Goal: Information Seeking & Learning: Compare options

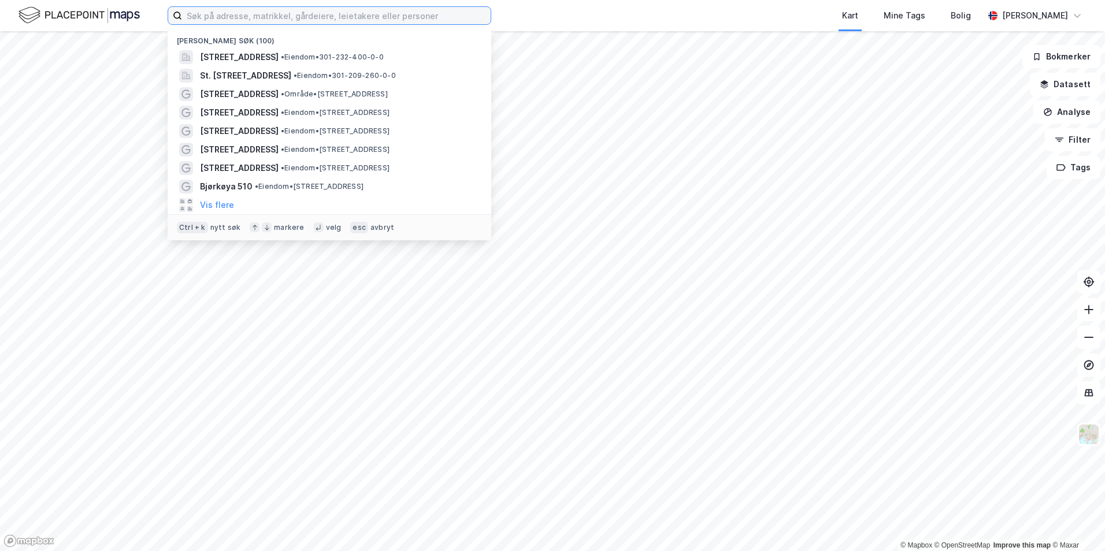
click at [293, 17] on input at bounding box center [336, 15] width 309 height 17
type input "m"
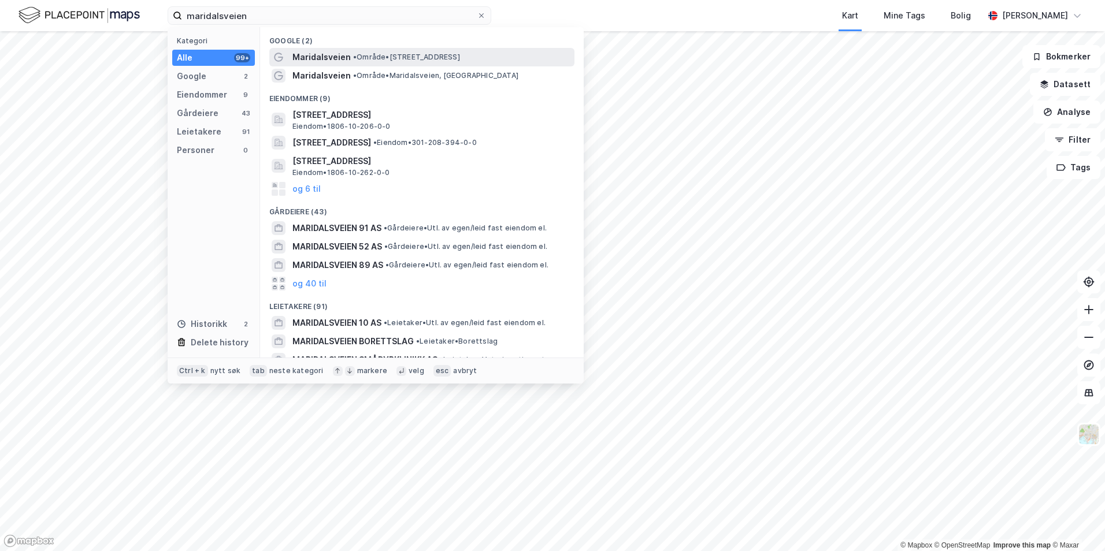
click at [332, 60] on span "Maridalsveien" at bounding box center [321, 57] width 58 height 14
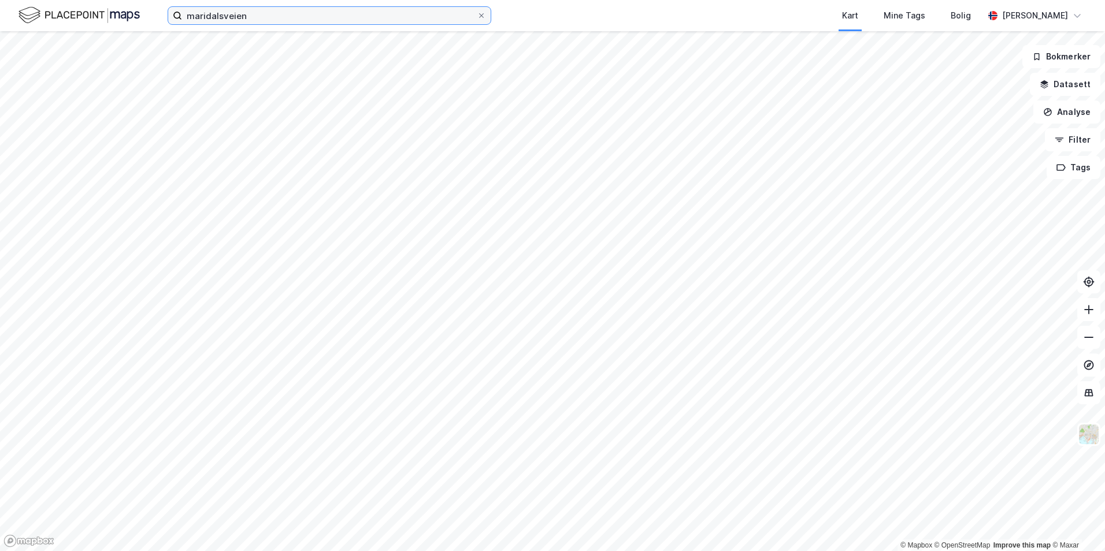
click at [265, 14] on input "maridalsveien" at bounding box center [329, 15] width 295 height 17
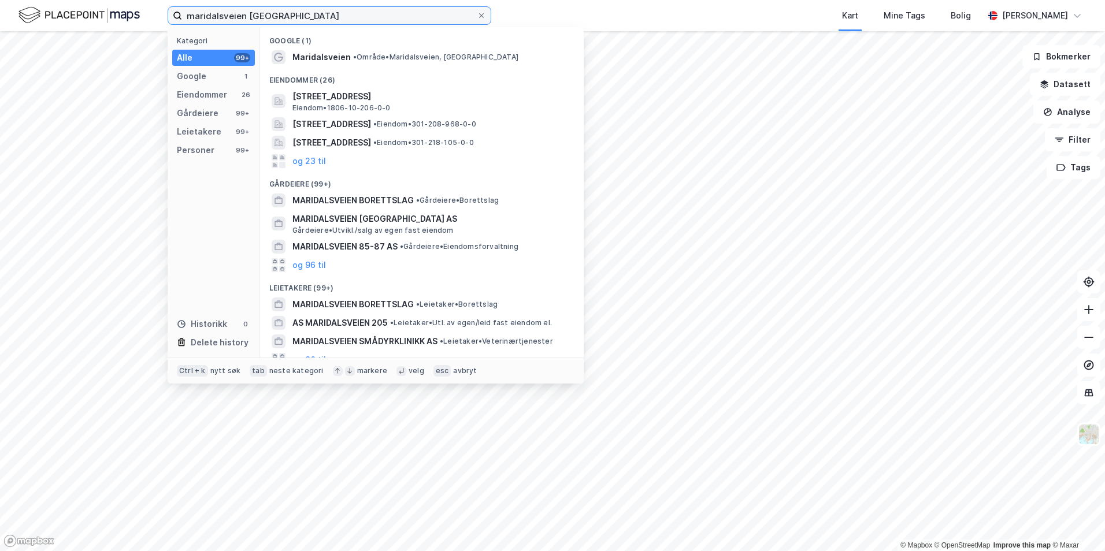
type input "maridalsveien oslo"
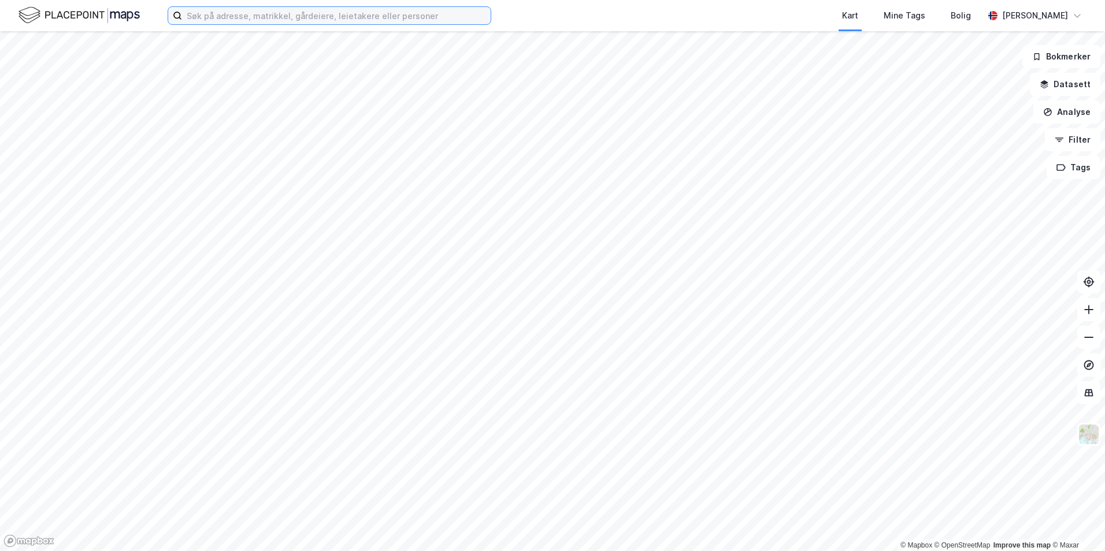
click at [320, 14] on input at bounding box center [336, 15] width 309 height 17
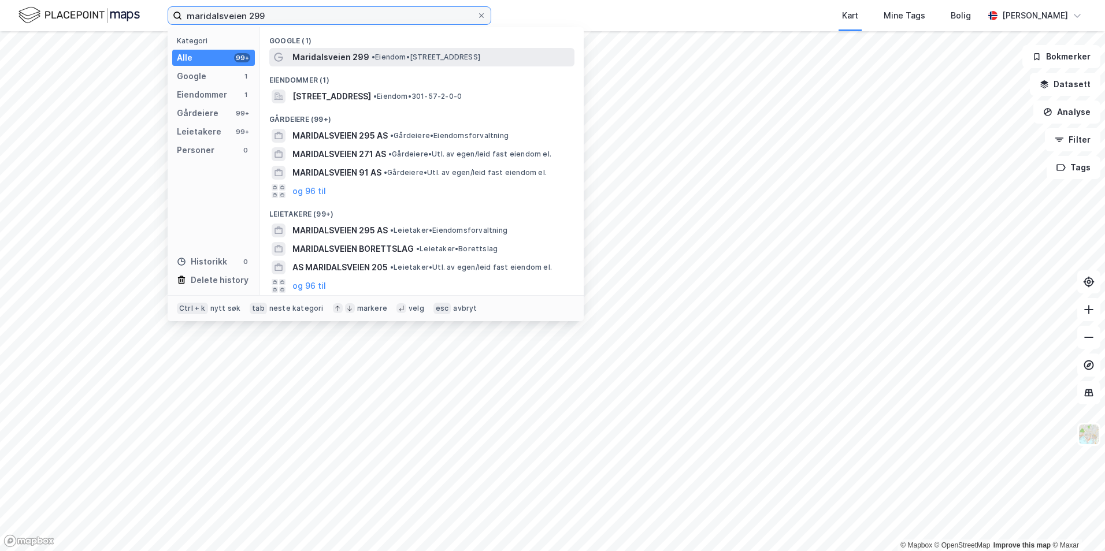
type input "maridalsveien 299"
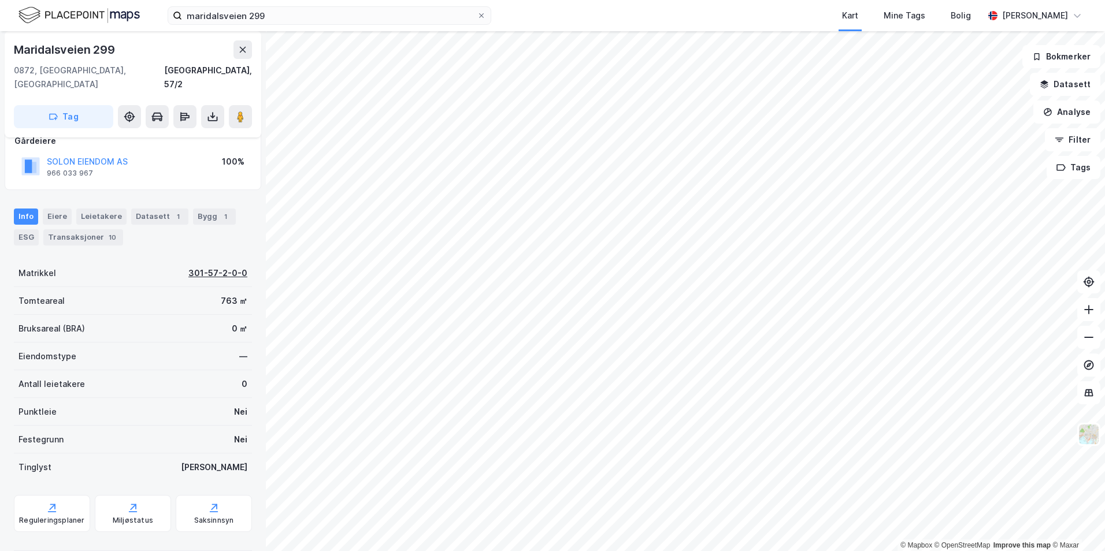
scroll to position [78, 0]
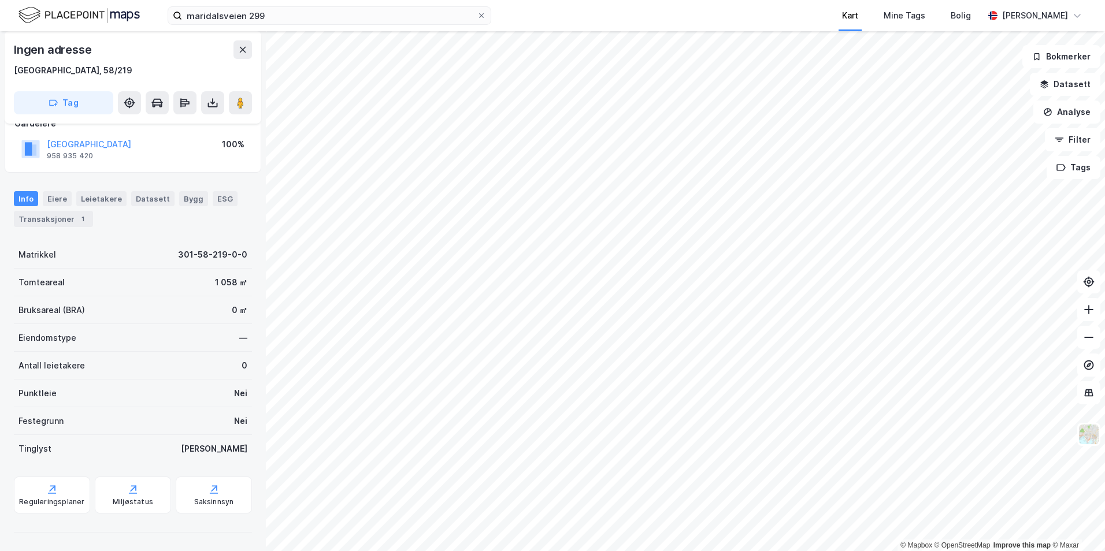
scroll to position [77, 0]
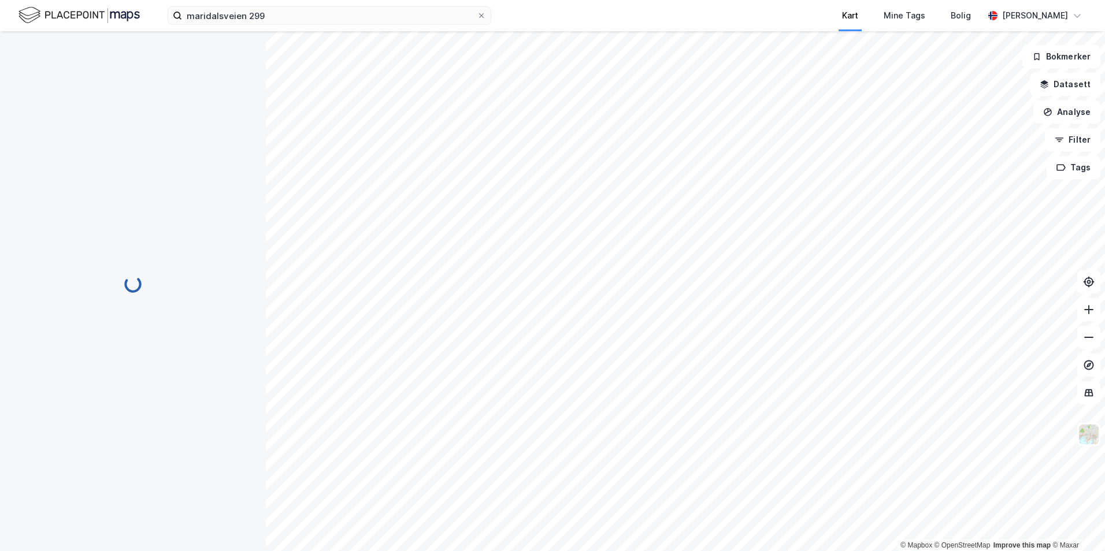
scroll to position [77, 0]
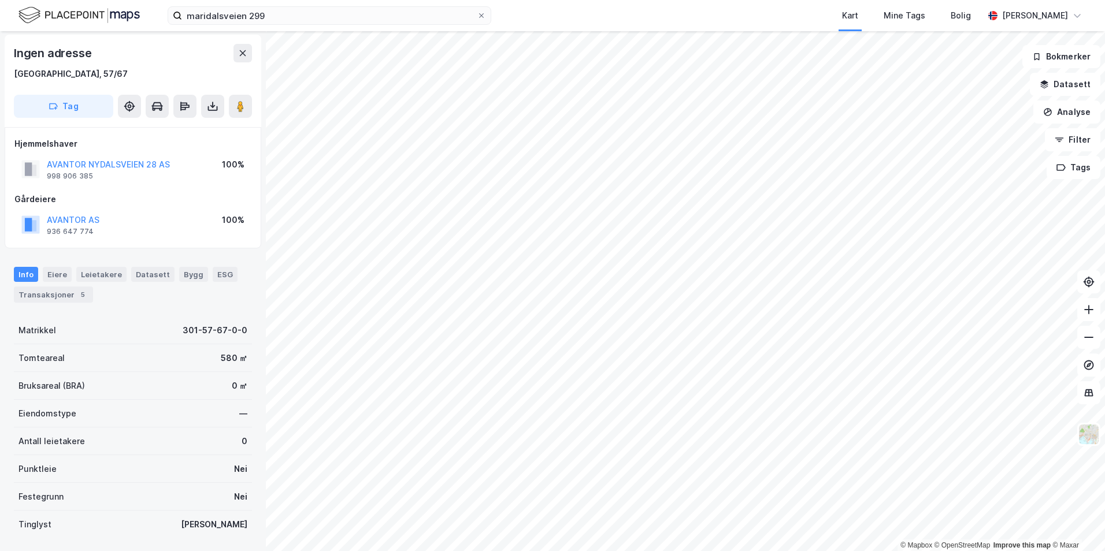
scroll to position [1, 0]
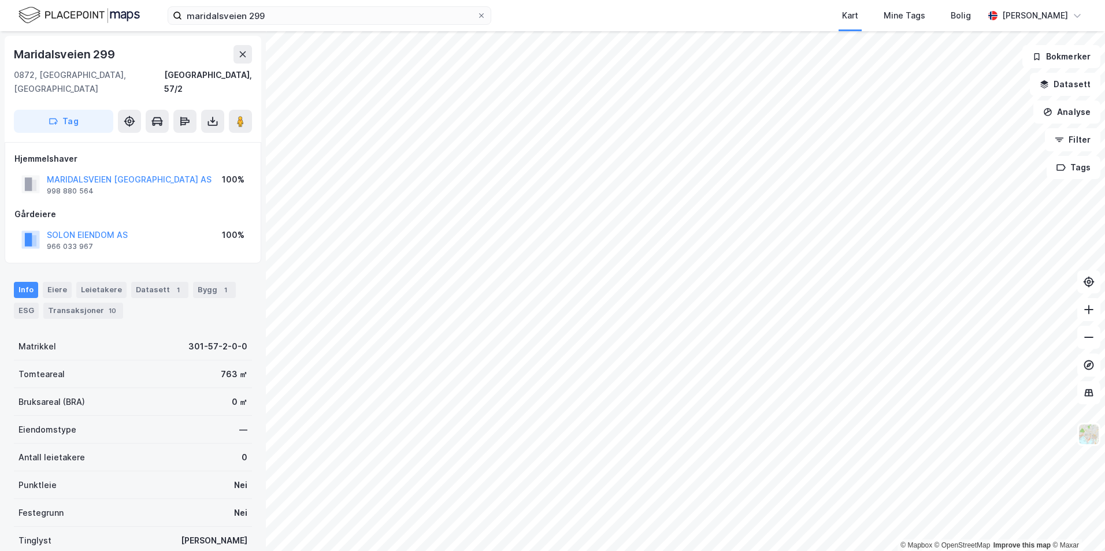
scroll to position [1, 0]
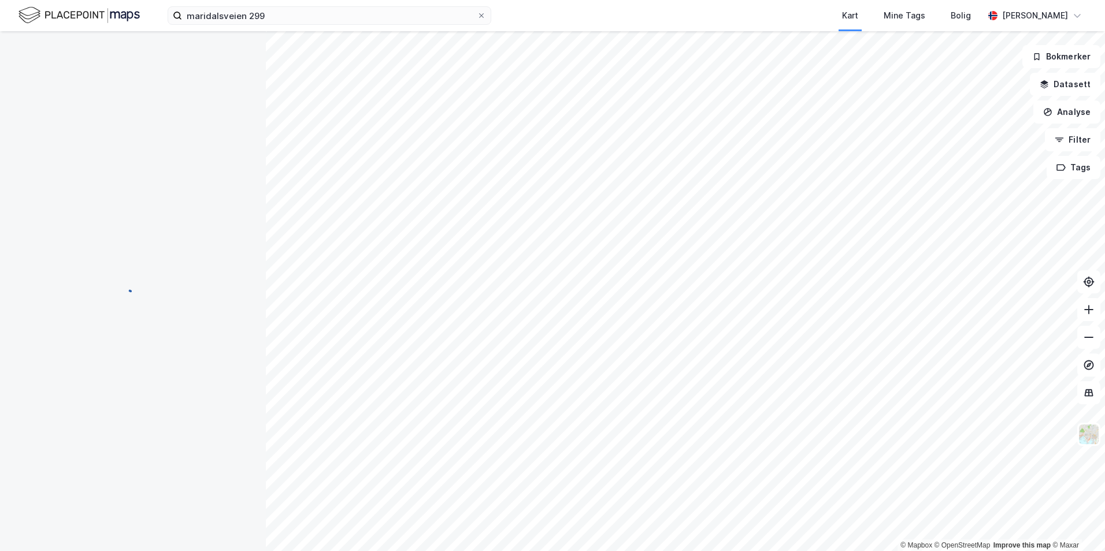
scroll to position [1, 0]
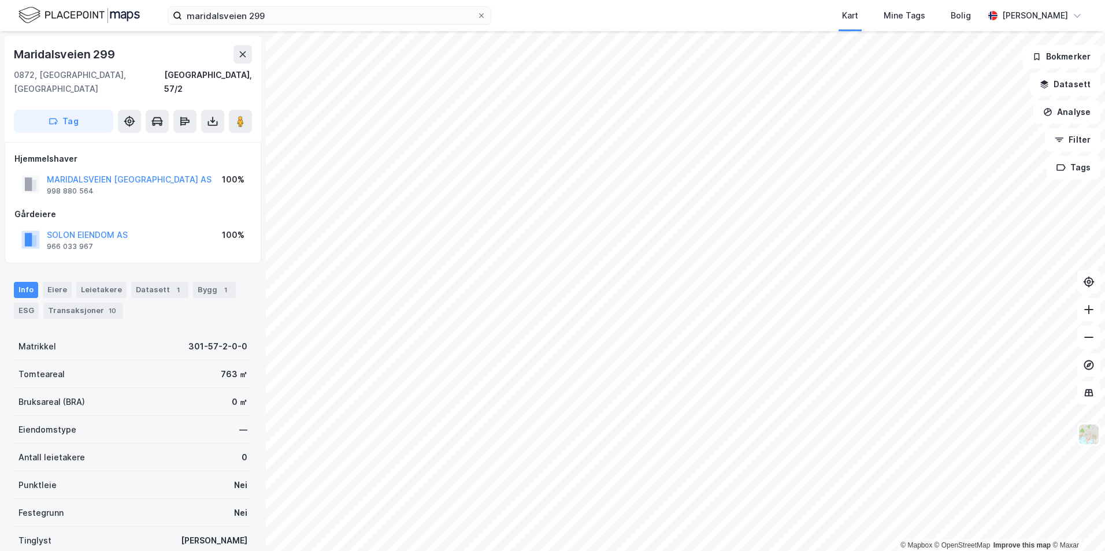
scroll to position [1, 0]
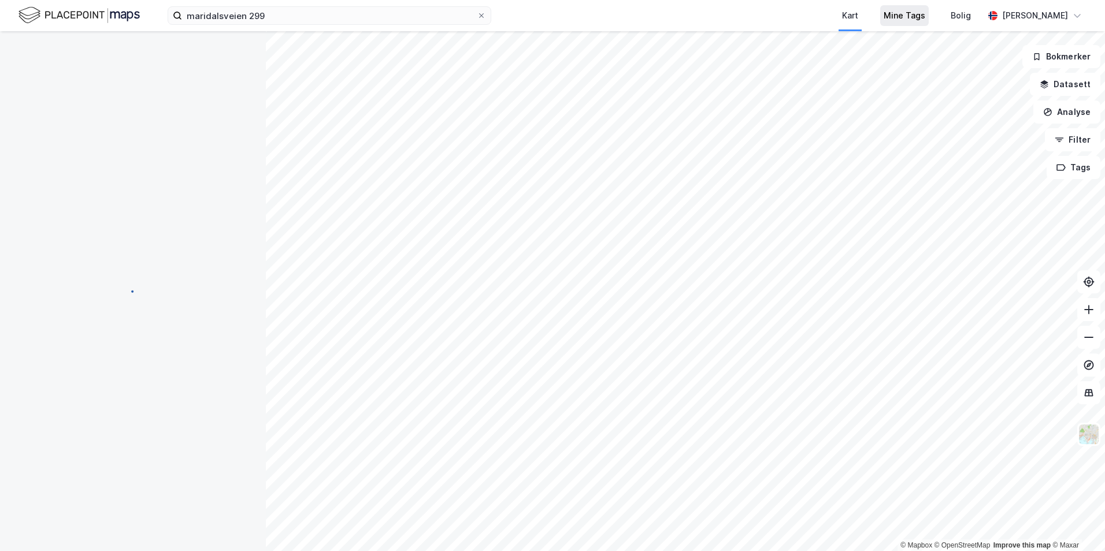
scroll to position [1, 0]
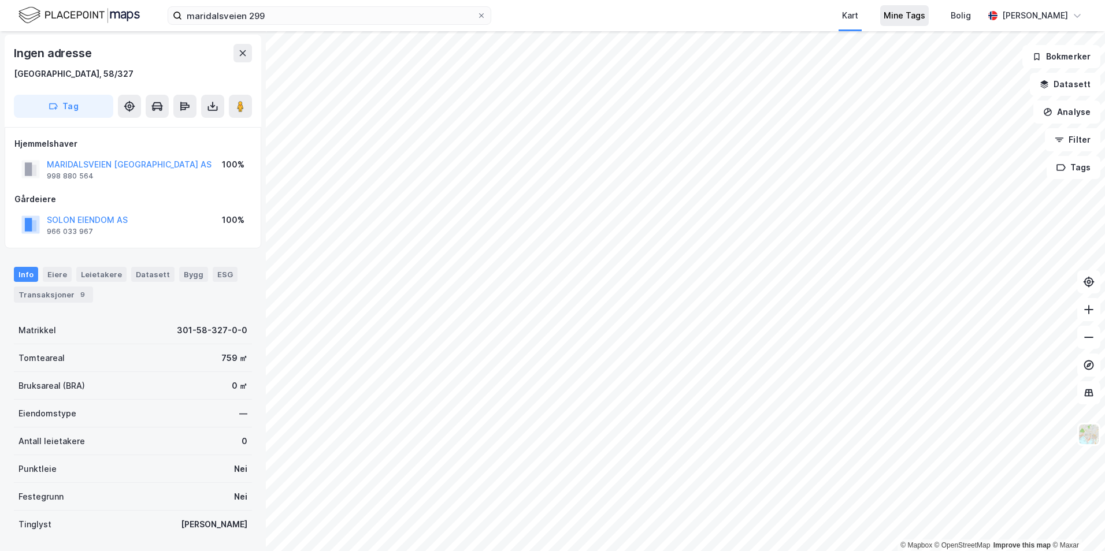
scroll to position [1, 0]
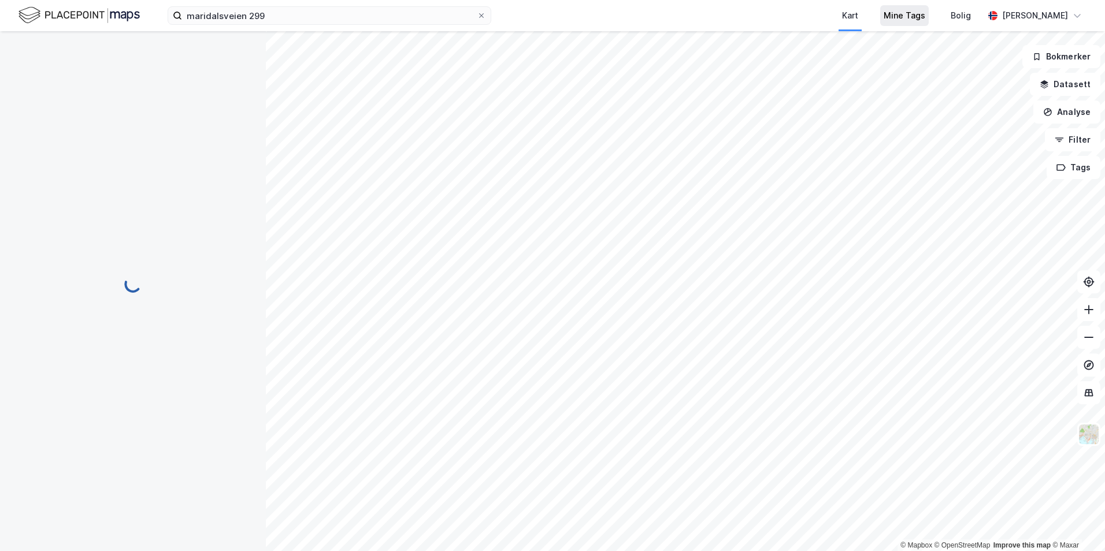
scroll to position [1, 0]
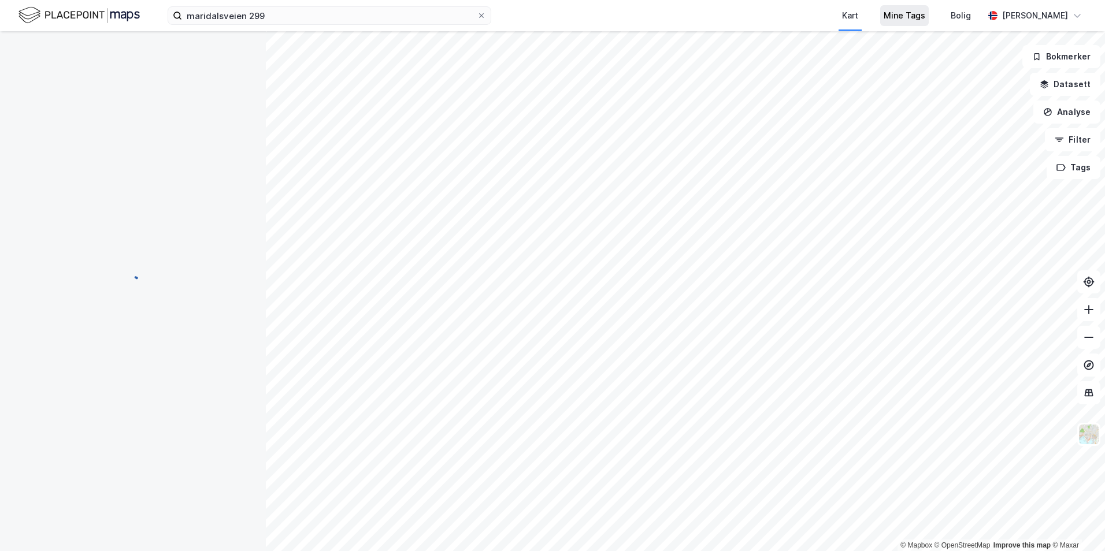
scroll to position [1, 0]
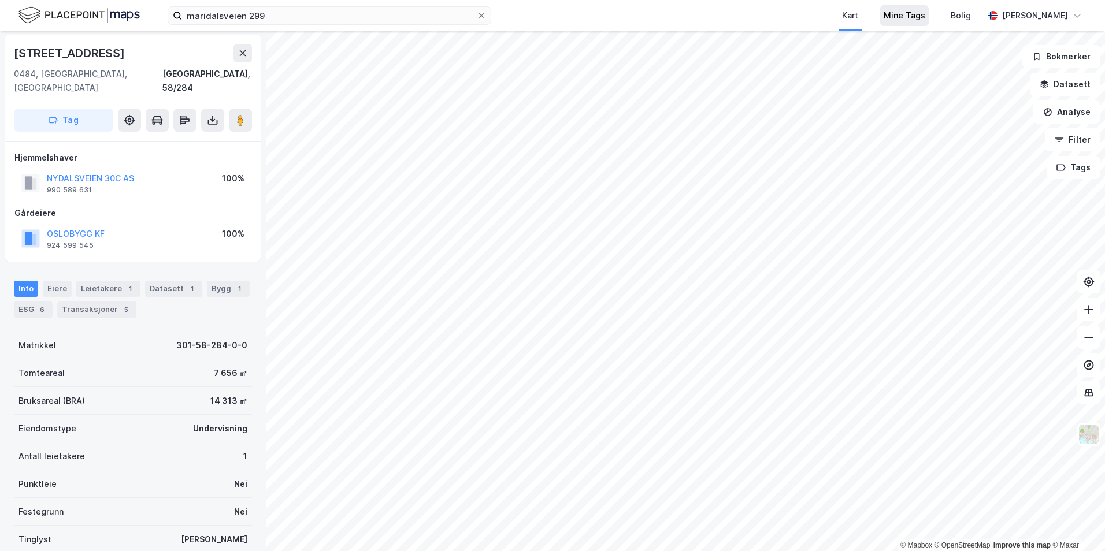
scroll to position [1, 0]
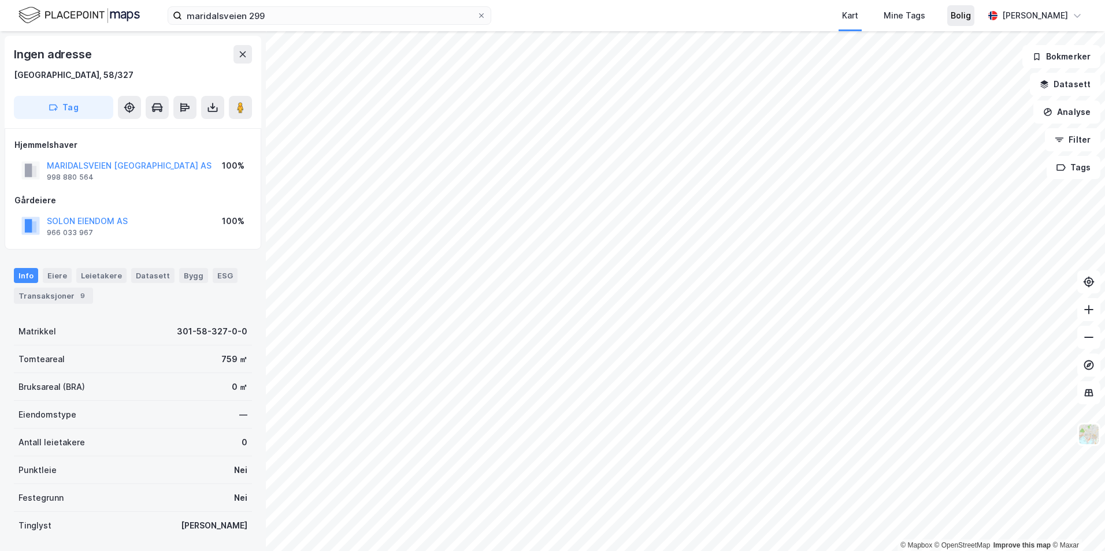
scroll to position [1, 0]
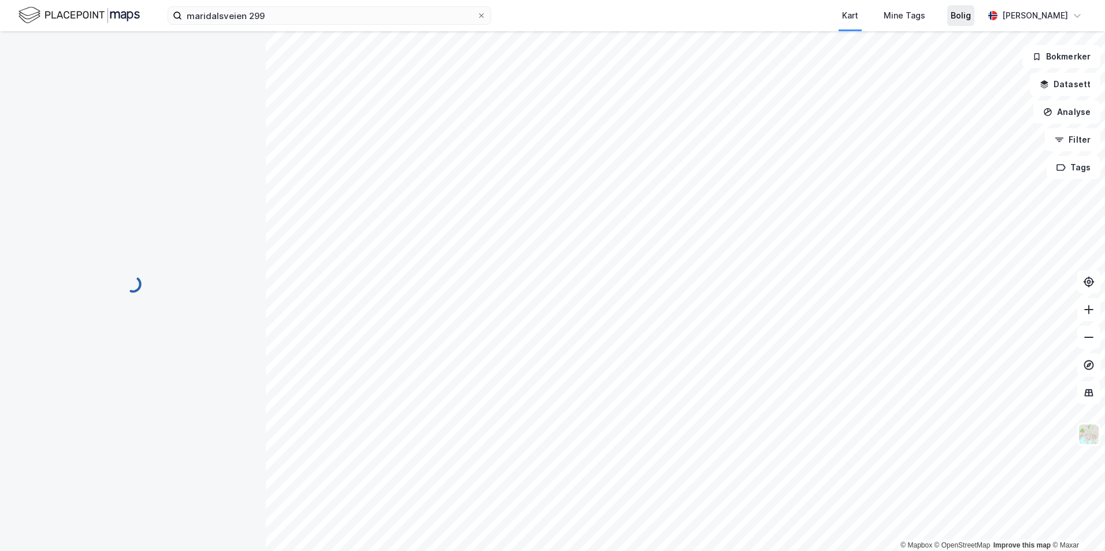
scroll to position [1, 0]
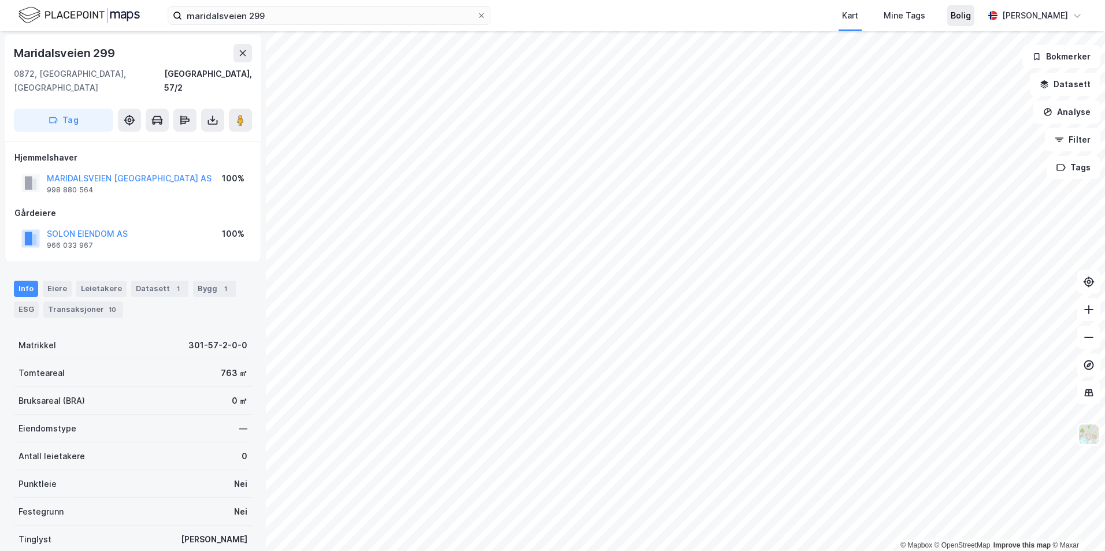
scroll to position [1, 0]
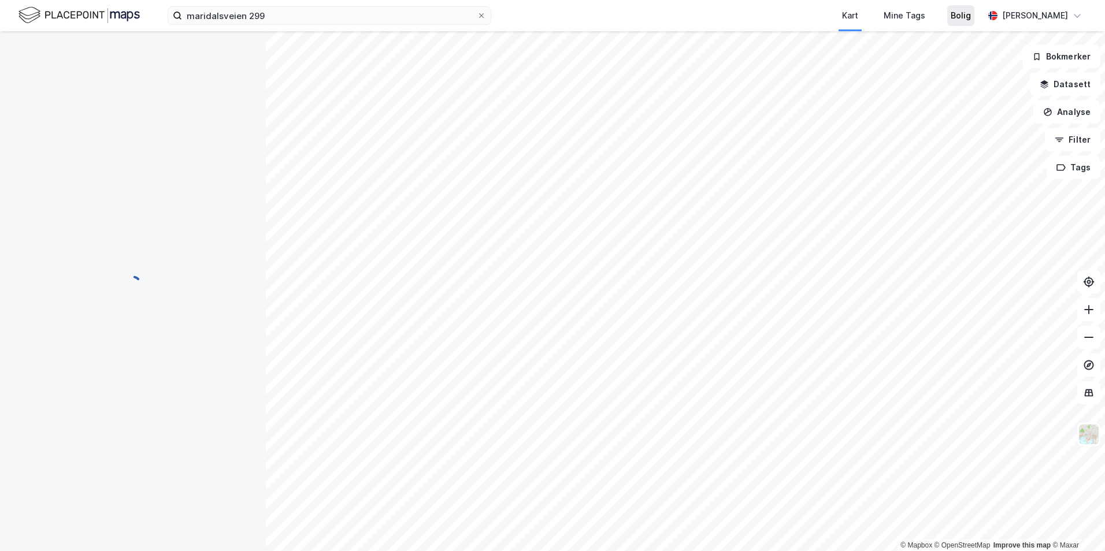
scroll to position [1, 0]
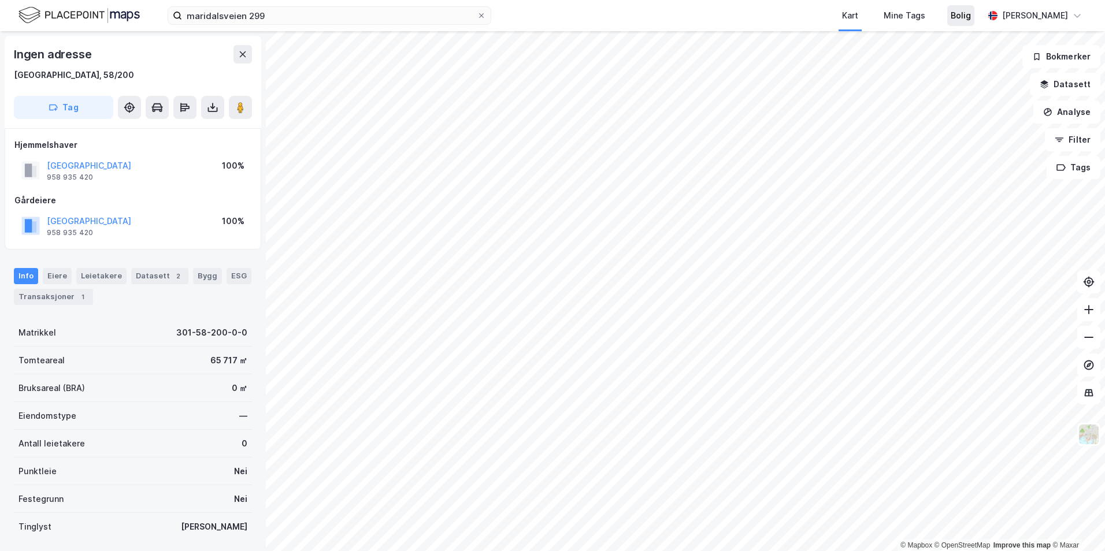
scroll to position [1, 0]
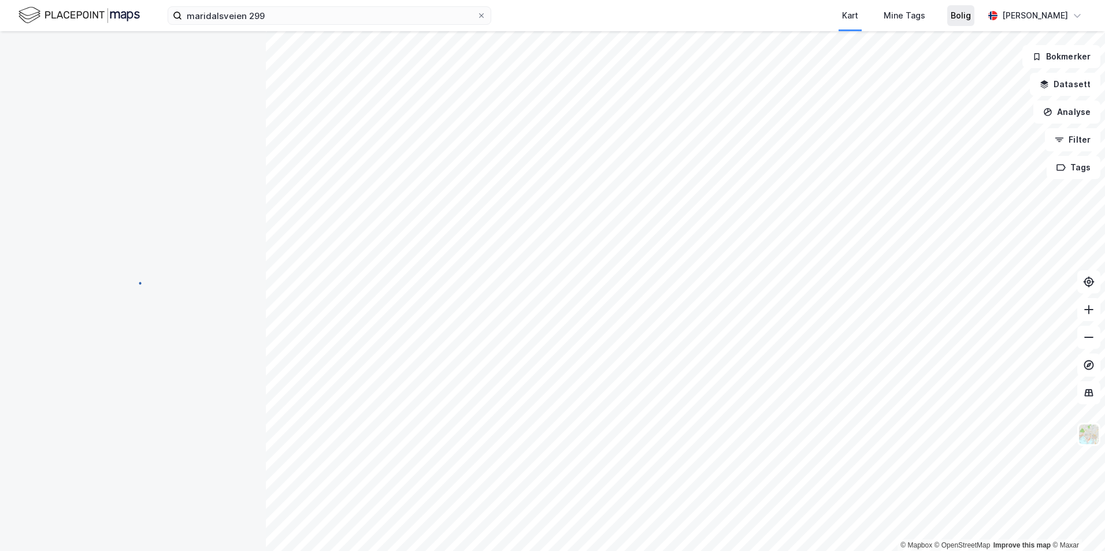
scroll to position [1, 0]
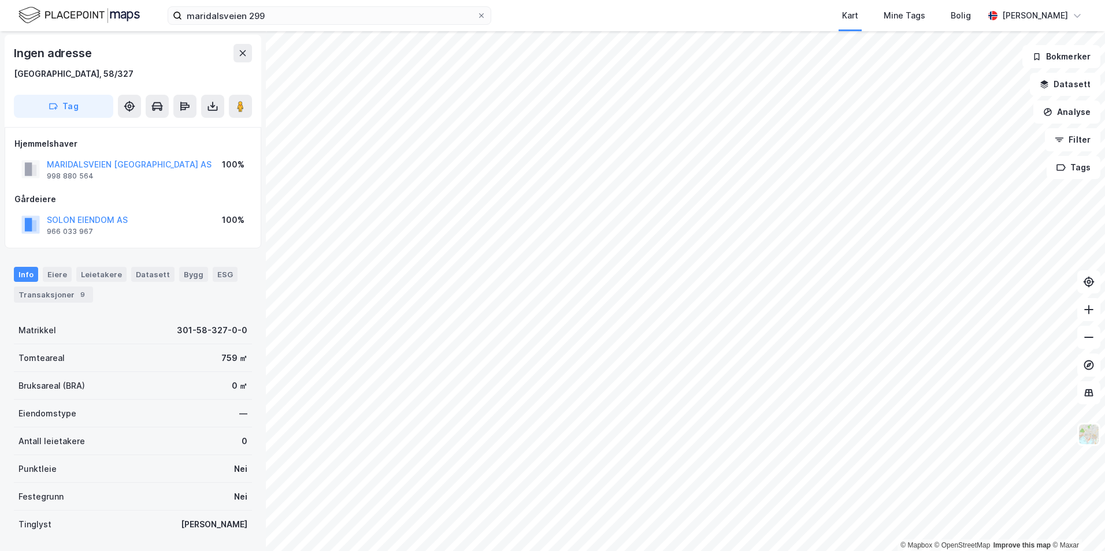
scroll to position [1, 0]
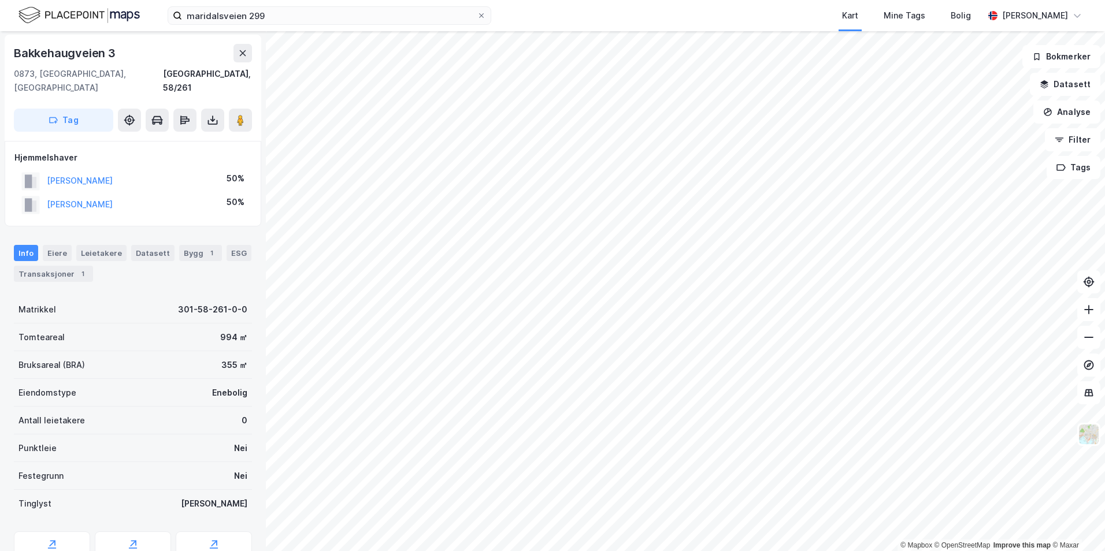
scroll to position [1, 0]
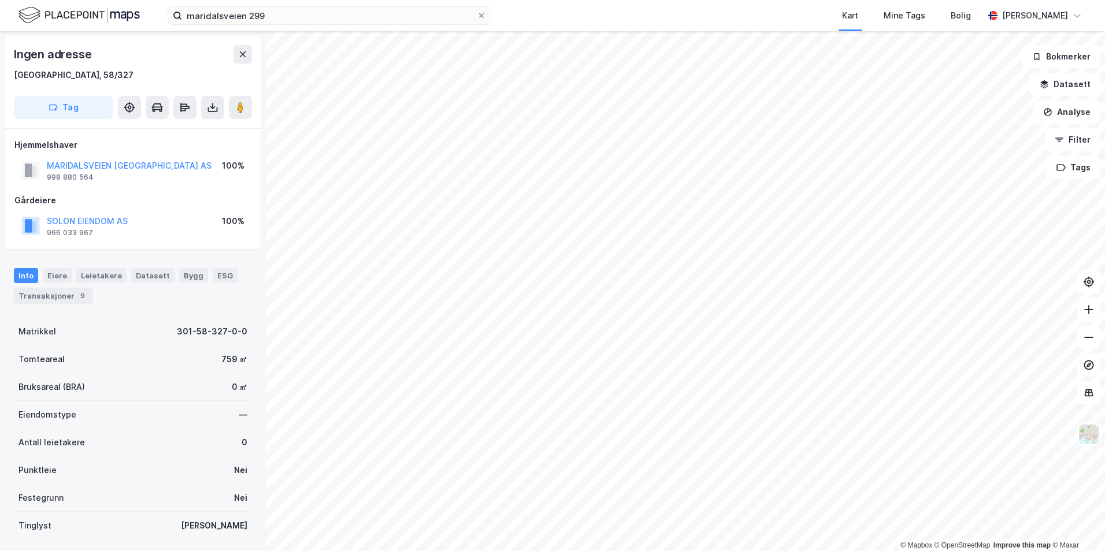
scroll to position [1, 0]
